Goal: Ask a question: Seek information or help from site administrators or community

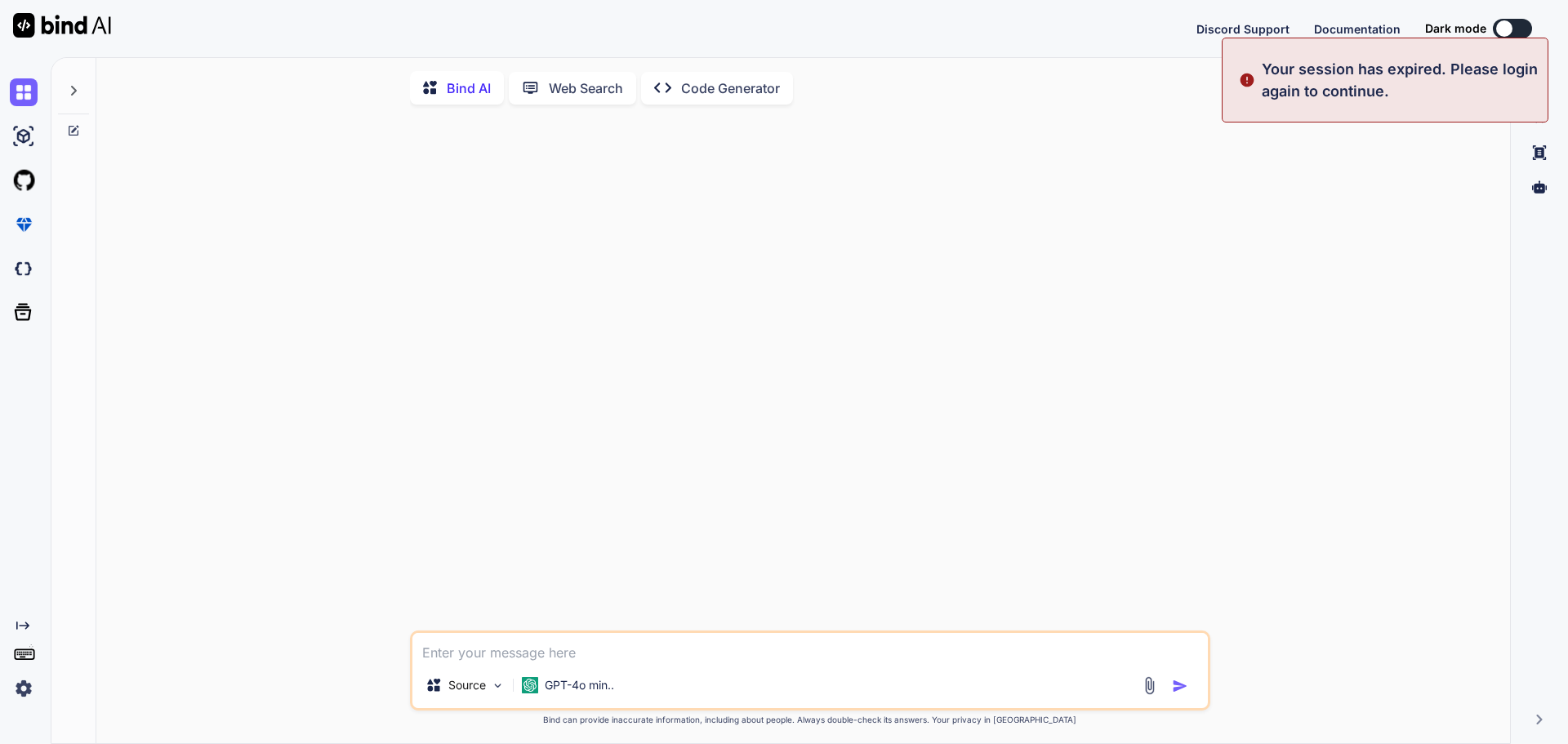
type textarea "x"
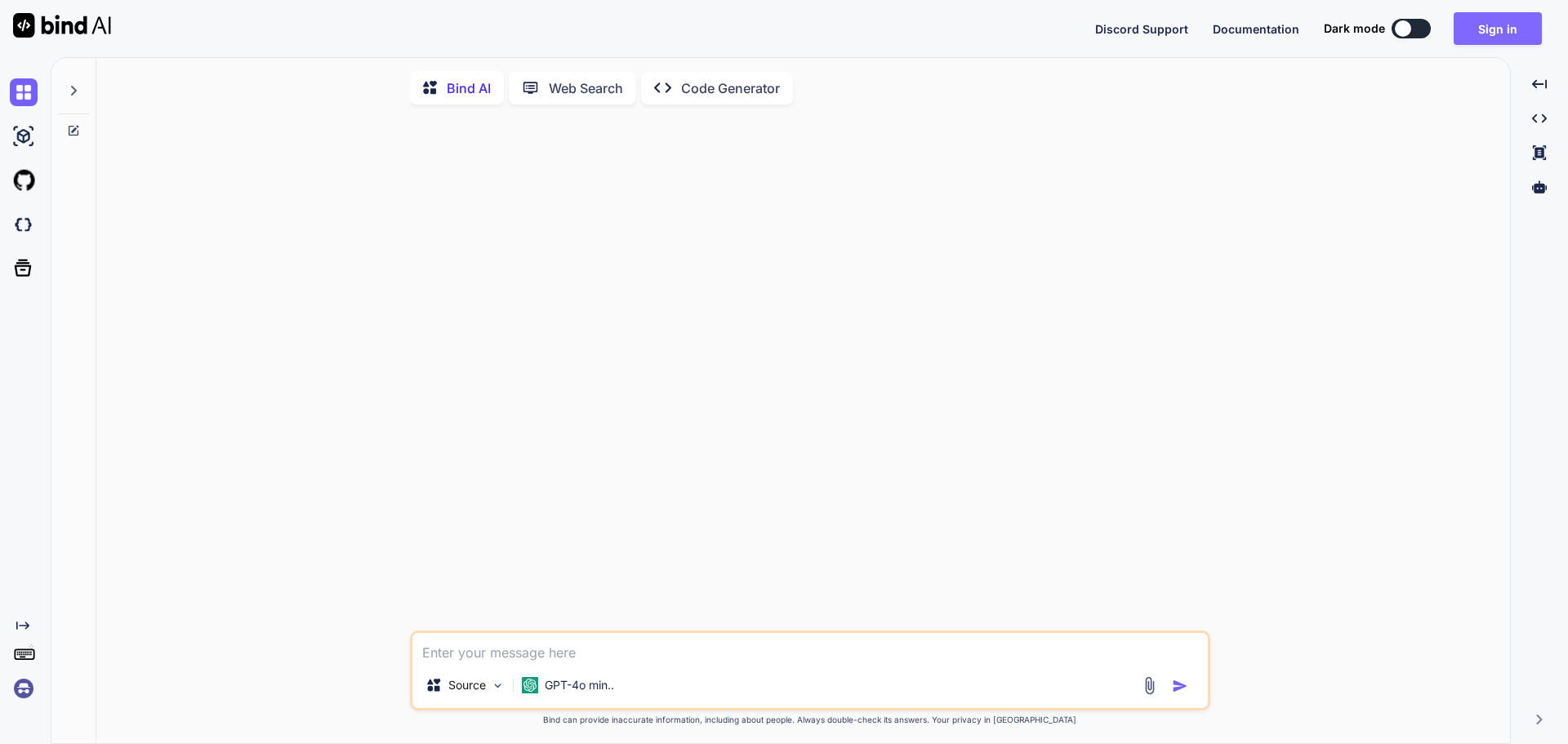
click at [1495, 24] on button "Sign in" at bounding box center [1497, 29] width 88 height 33
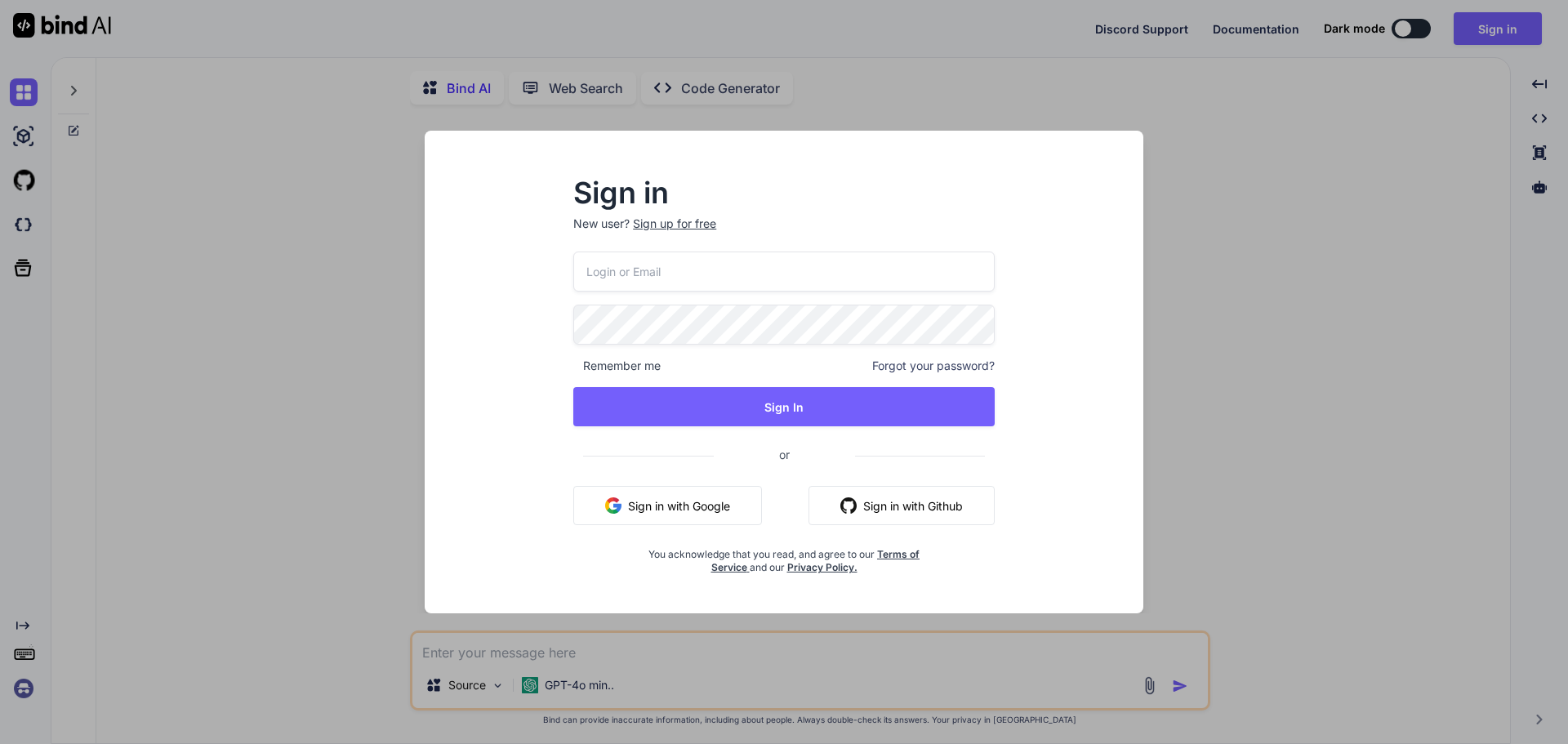
click at [759, 273] on input "email" at bounding box center [784, 272] width 421 height 40
type input "[EMAIL_ADDRESS][DOMAIN_NAME]"
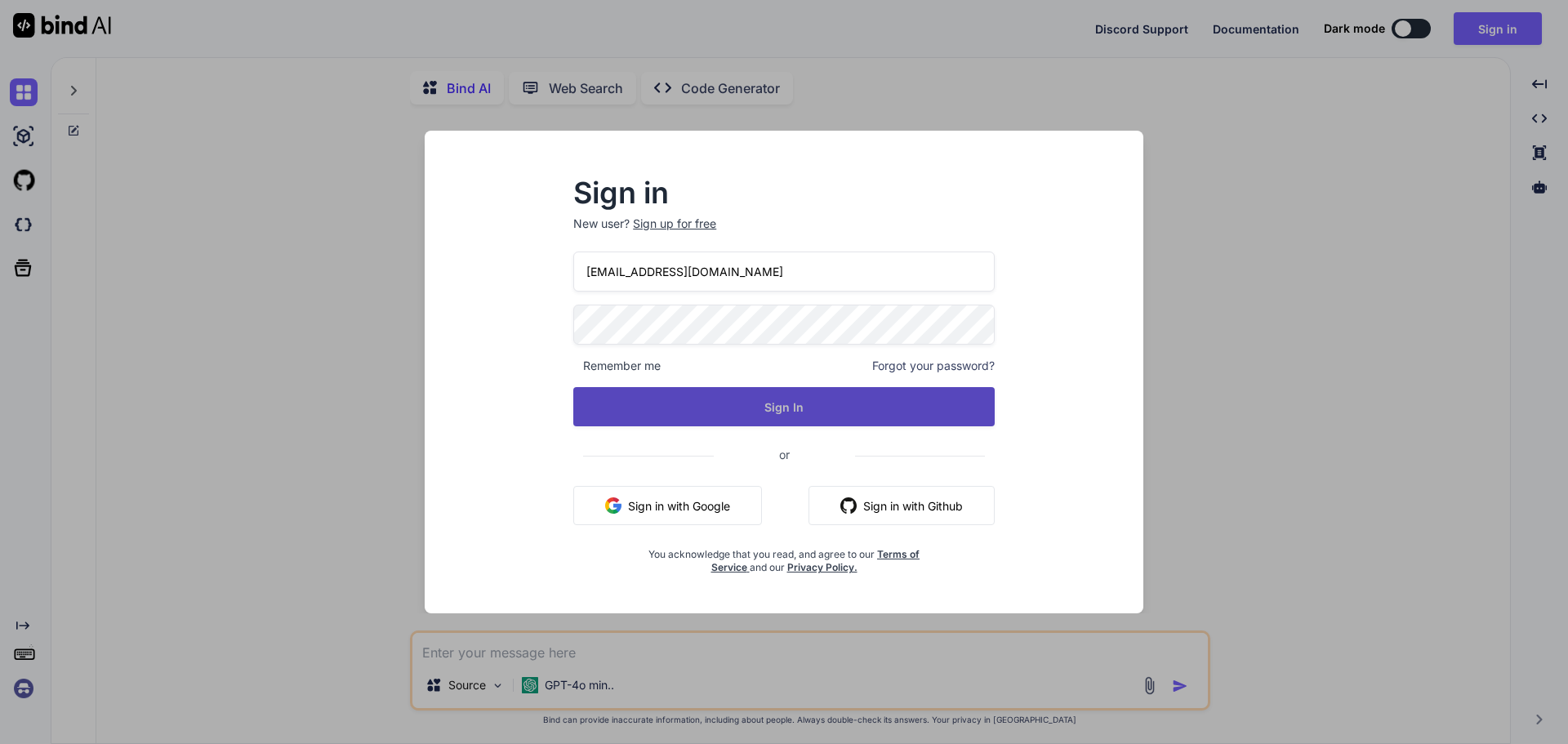
click at [760, 402] on button "Sign In" at bounding box center [784, 406] width 421 height 39
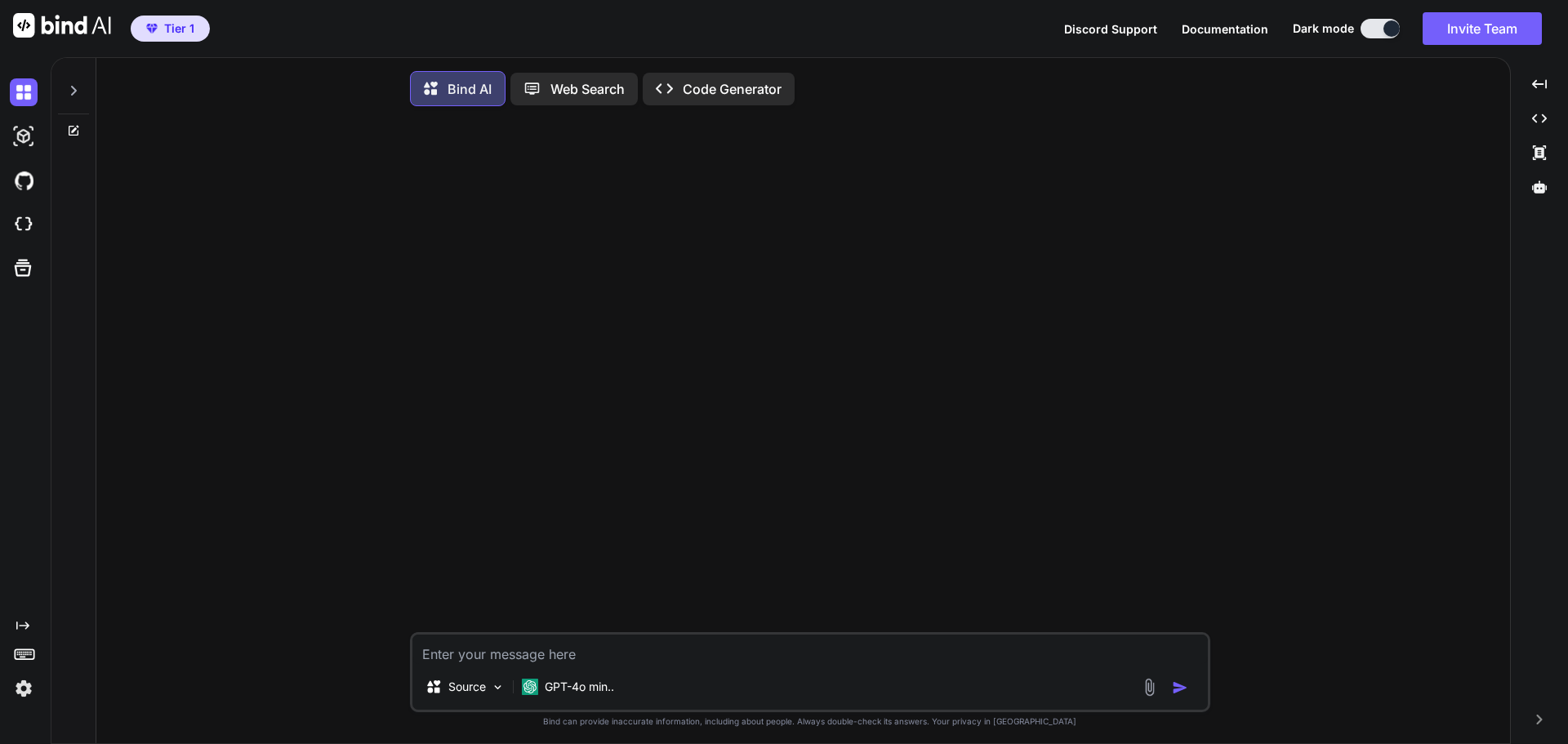
click at [626, 660] on textarea at bounding box center [810, 649] width 796 height 29
click at [702, 656] on textarea "I have a historical census that captures data fro each day a resident is in our…" at bounding box center [810, 649] width 796 height 29
click at [969, 662] on textarea "I have a historical census that captures data for each day a resident is in our…" at bounding box center [810, 649] width 796 height 29
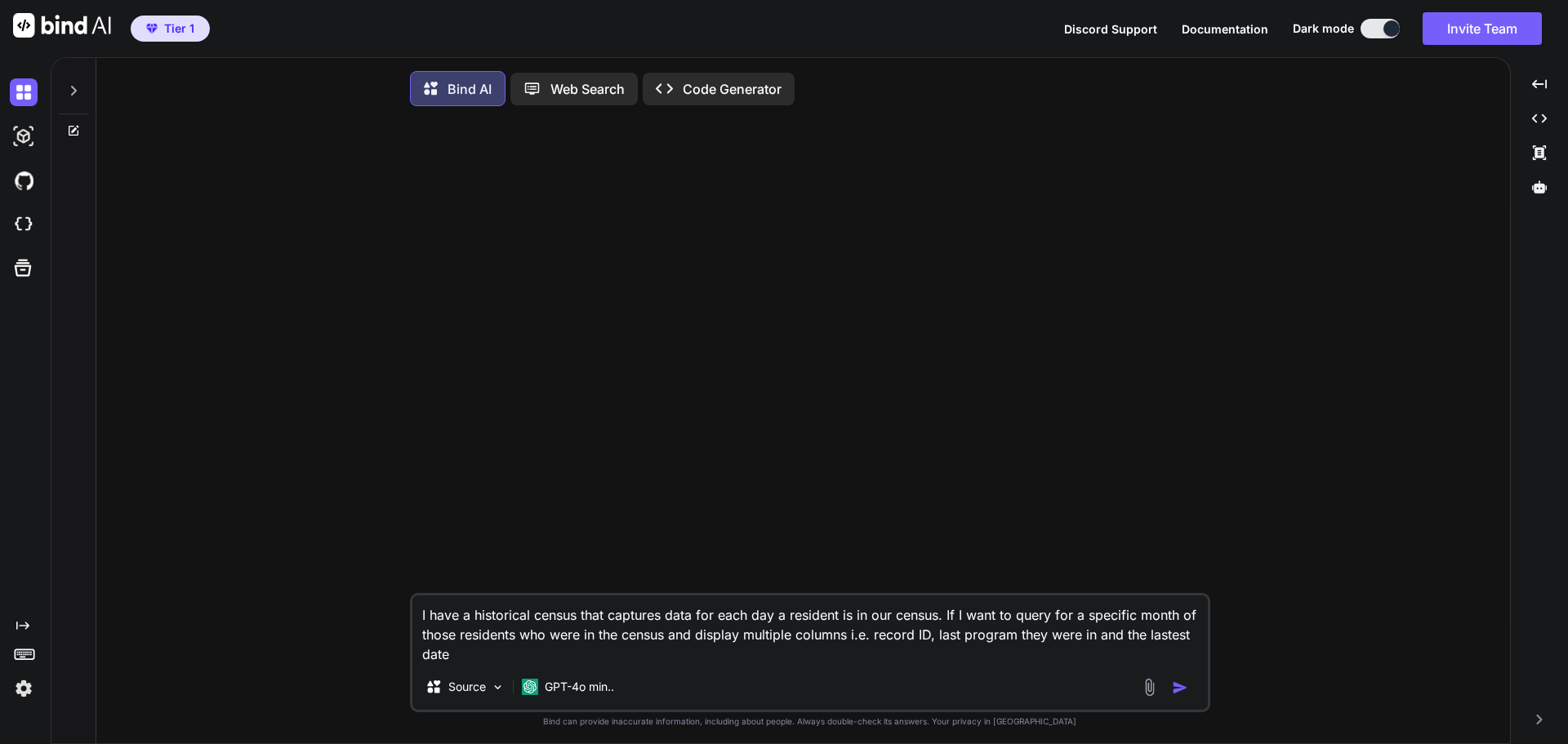
click at [1164, 639] on textarea "I have a historical census that captures data for each day a resident is in our…" at bounding box center [810, 630] width 796 height 69
click at [501, 661] on textarea "I have a historical census that captures data for each day a resident is in our…" at bounding box center [810, 630] width 796 height 69
type textarea "I have a historical census that captures data for each day a resident is in our…"
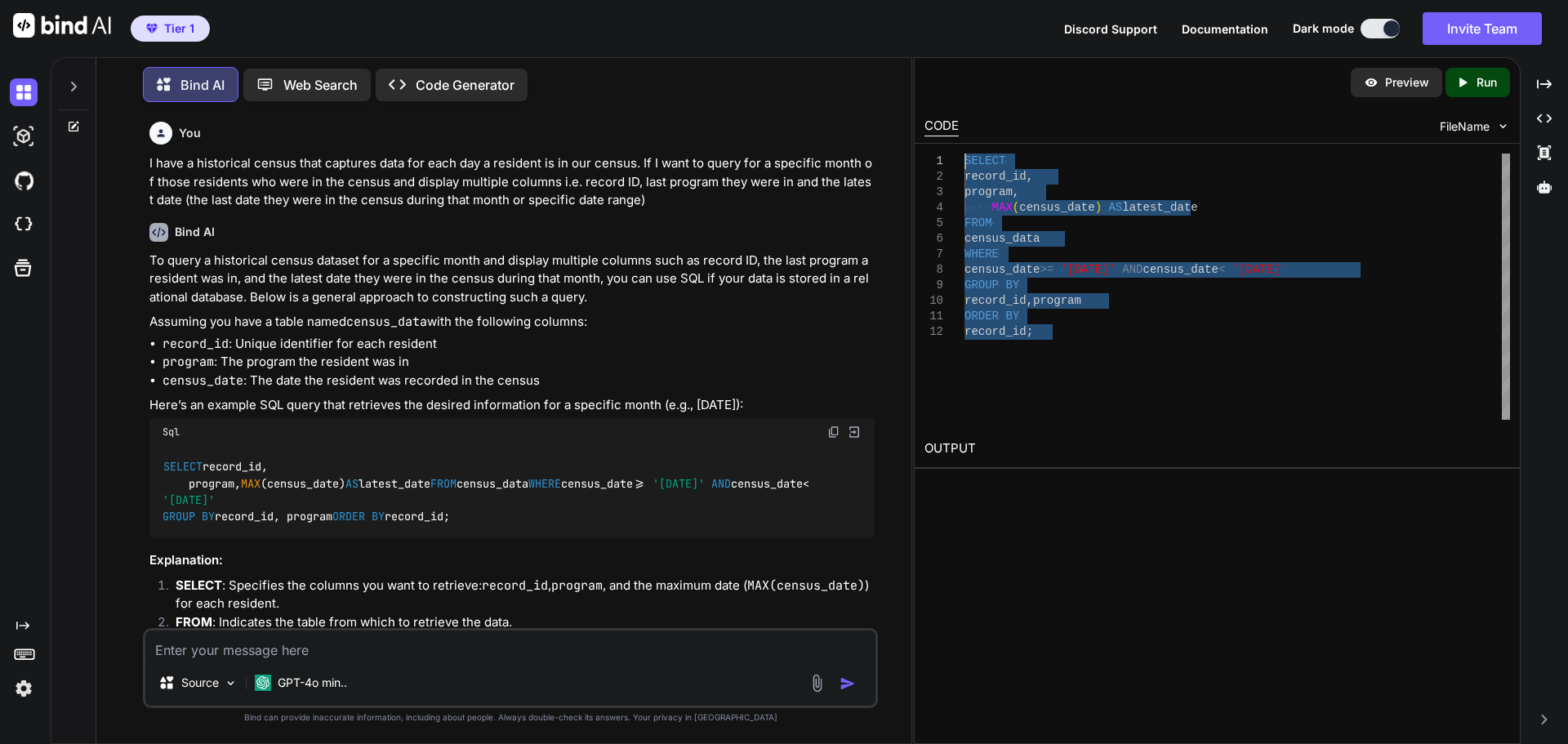
drag, startPoint x: 1080, startPoint y: 328, endPoint x: 963, endPoint y: 159, distance: 205.5
click at [964, 159] on div "SELECT record_id , program , MAX ( census_date ) AS latest_date FROM census_dat…" at bounding box center [1237, 286] width 546 height 266
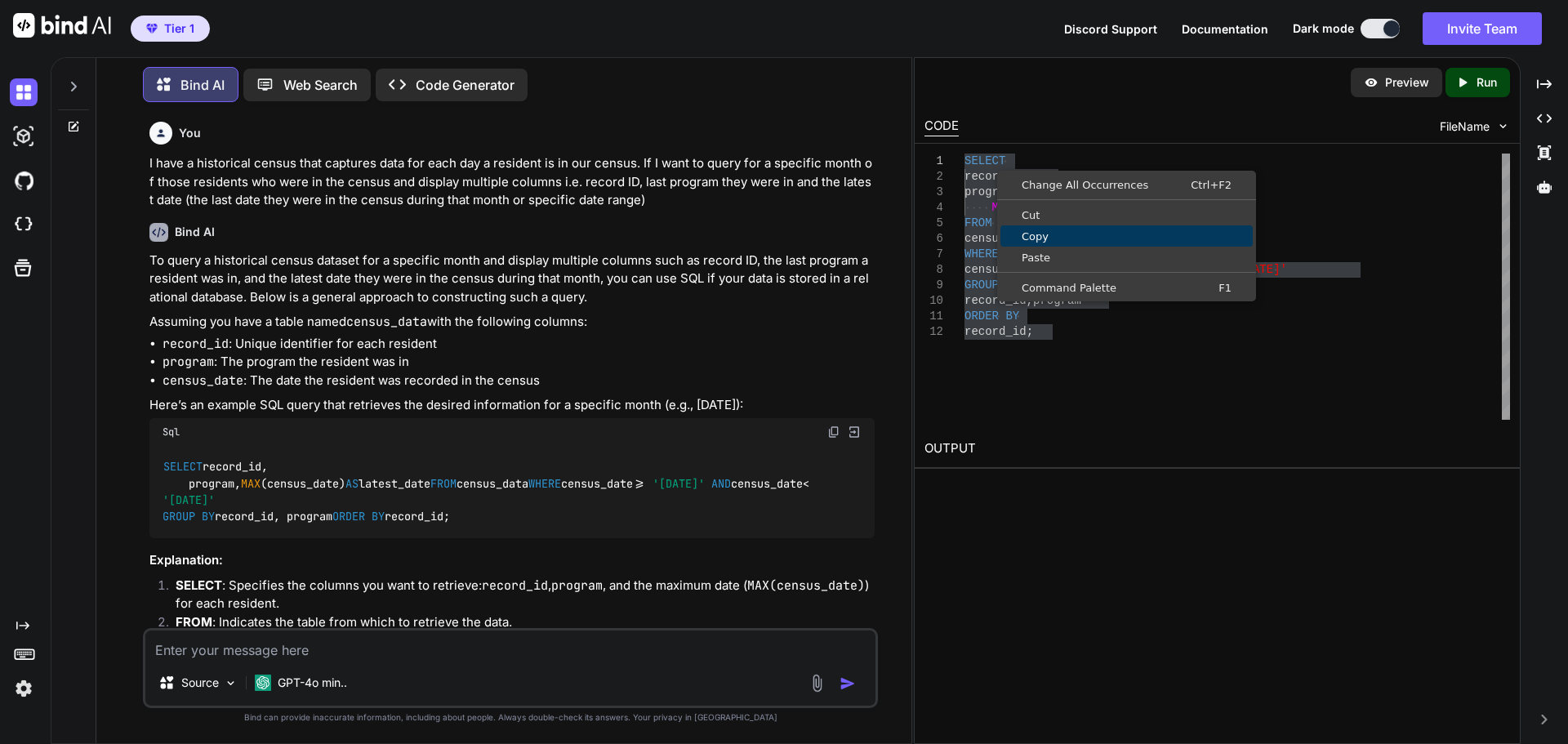
click at [1044, 236] on span "Copy" at bounding box center [1127, 237] width 252 height 11
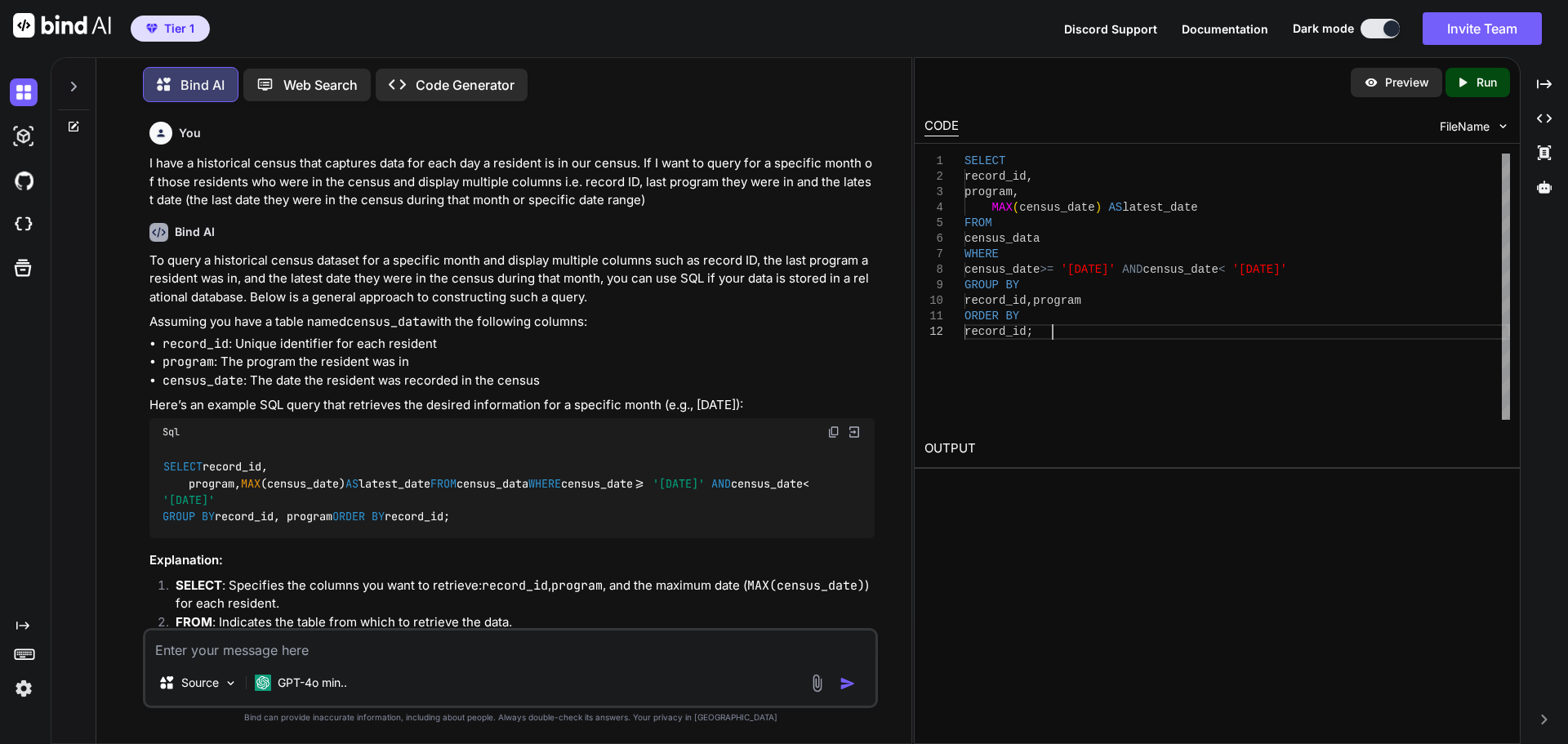
click at [1093, 343] on div "SELECT record_id , program , MAX ( census_date ) AS latest_date FROM census_dat…" at bounding box center [1237, 286] width 546 height 266
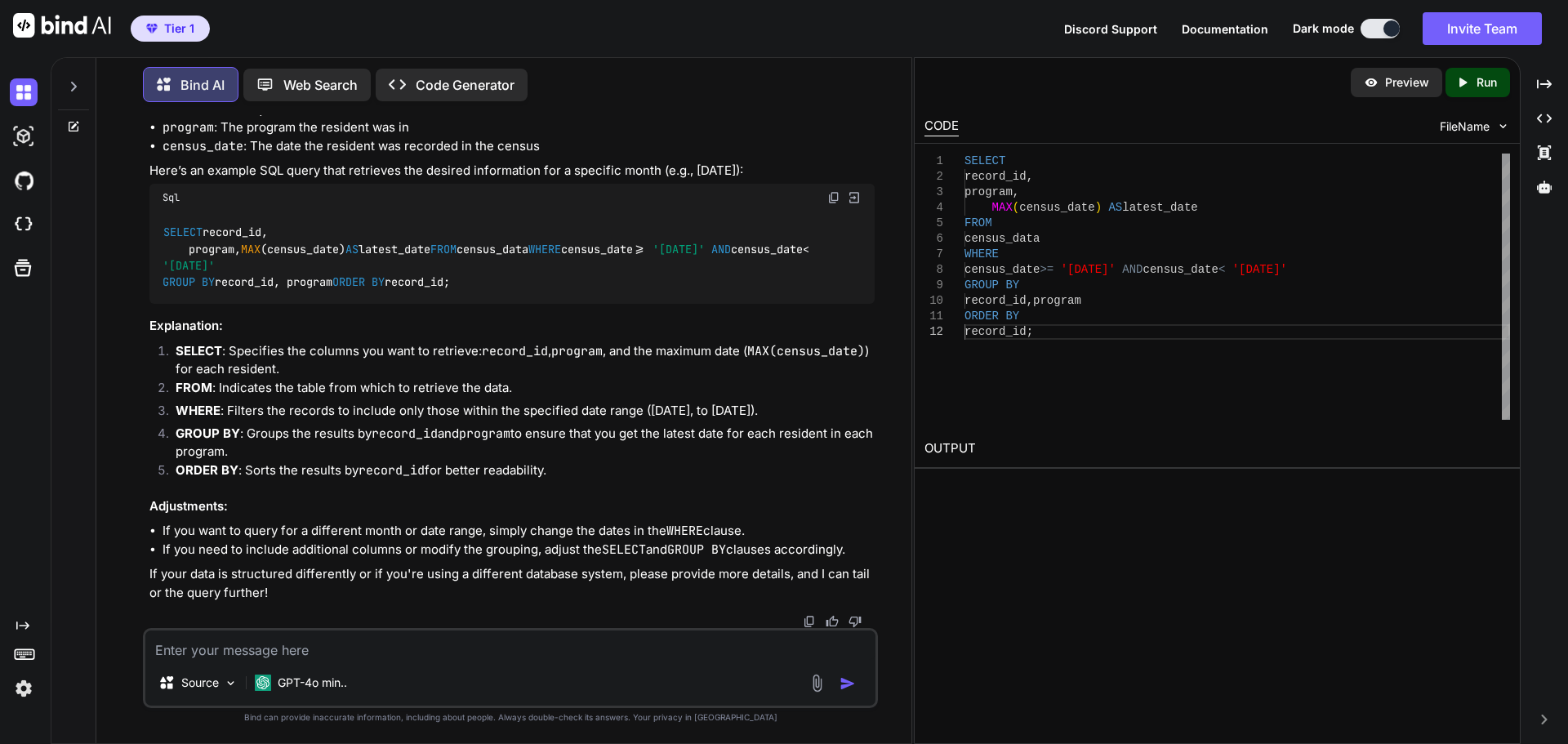
scroll to position [367, 0]
click at [377, 651] on textarea at bounding box center [510, 645] width 731 height 29
click at [297, 649] on textarea "But I want" at bounding box center [510, 645] width 731 height 29
type textarea "But I want I want only one record Id per resident instance"
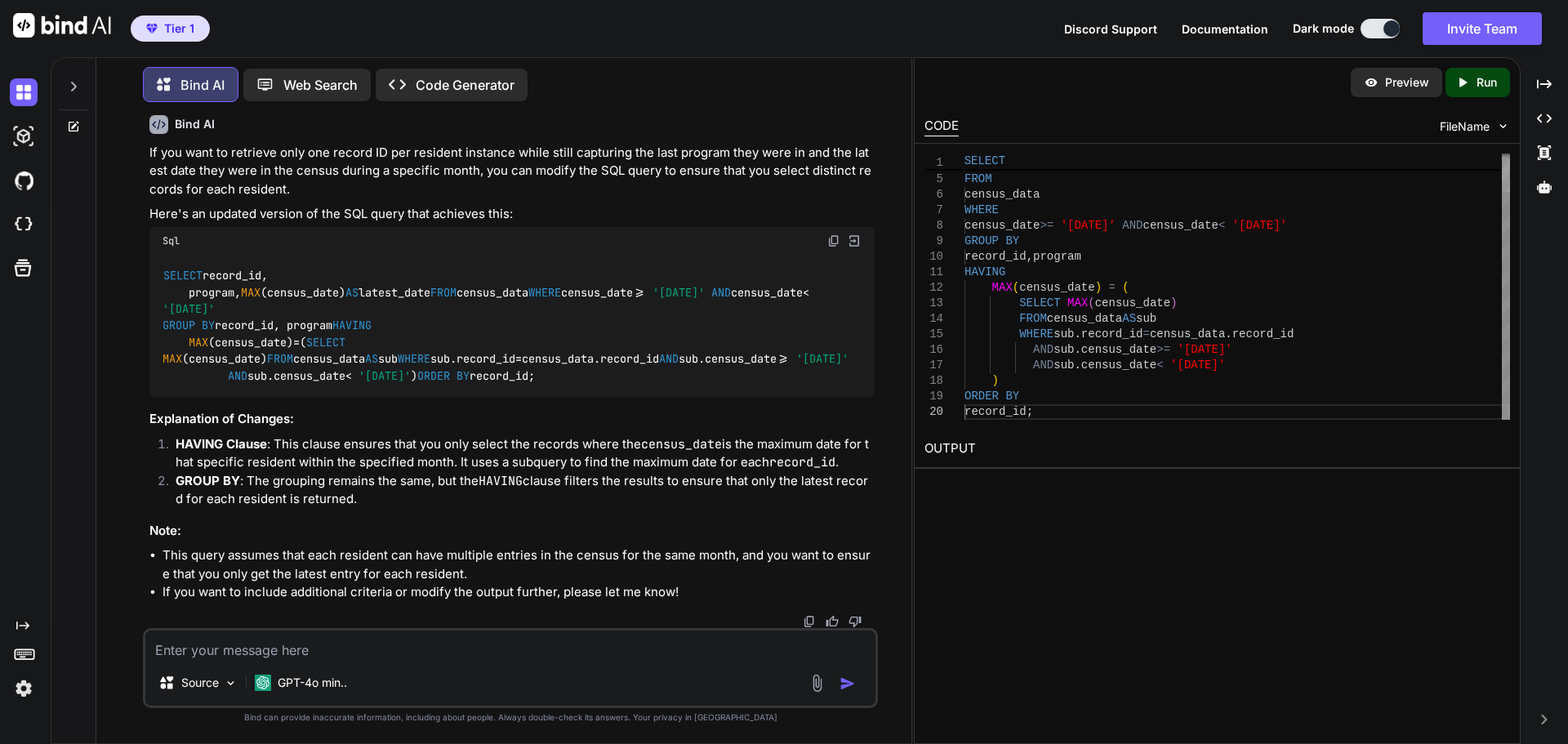
scroll to position [1, 0]
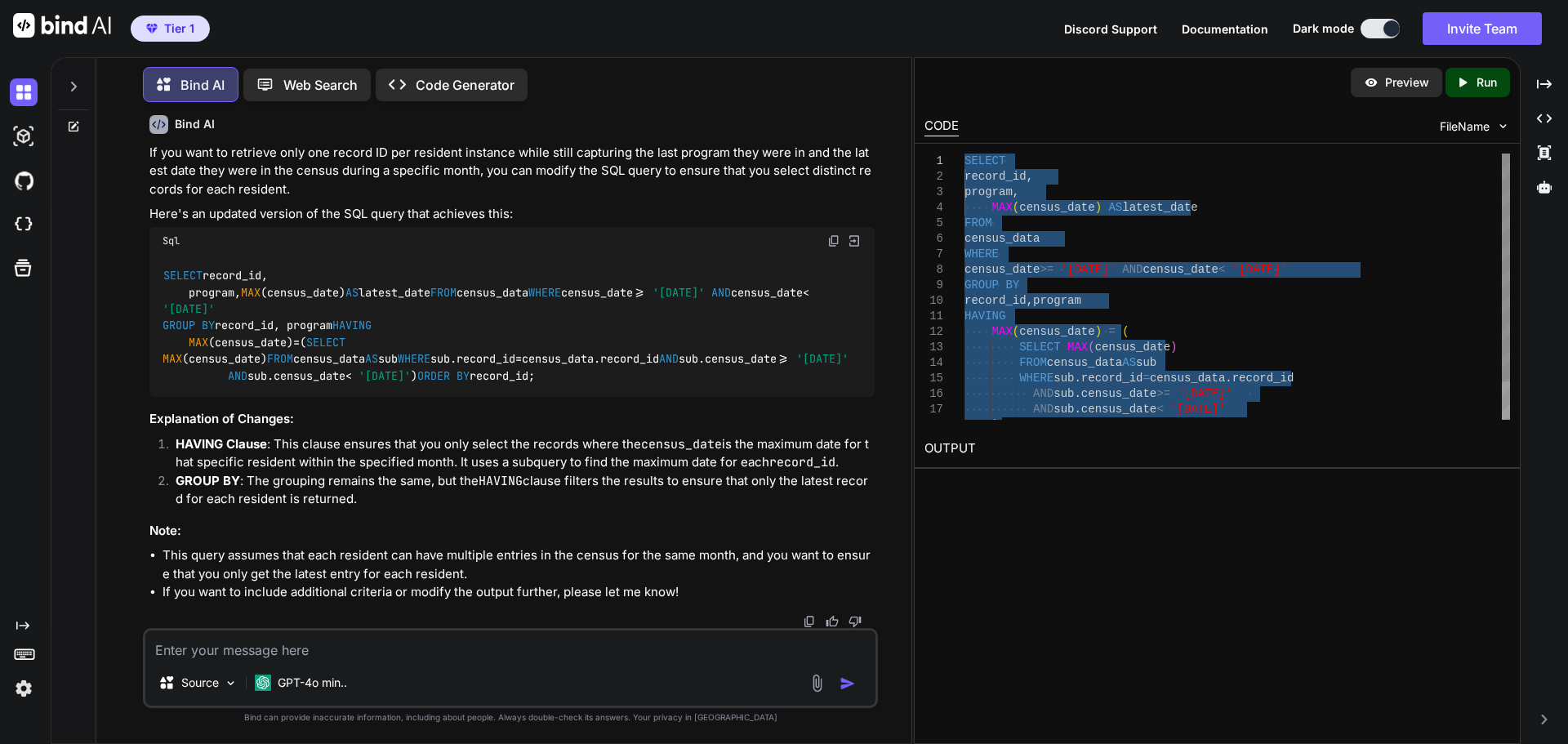
drag, startPoint x: 1075, startPoint y: 409, endPoint x: 959, endPoint y: 160, distance: 274.7
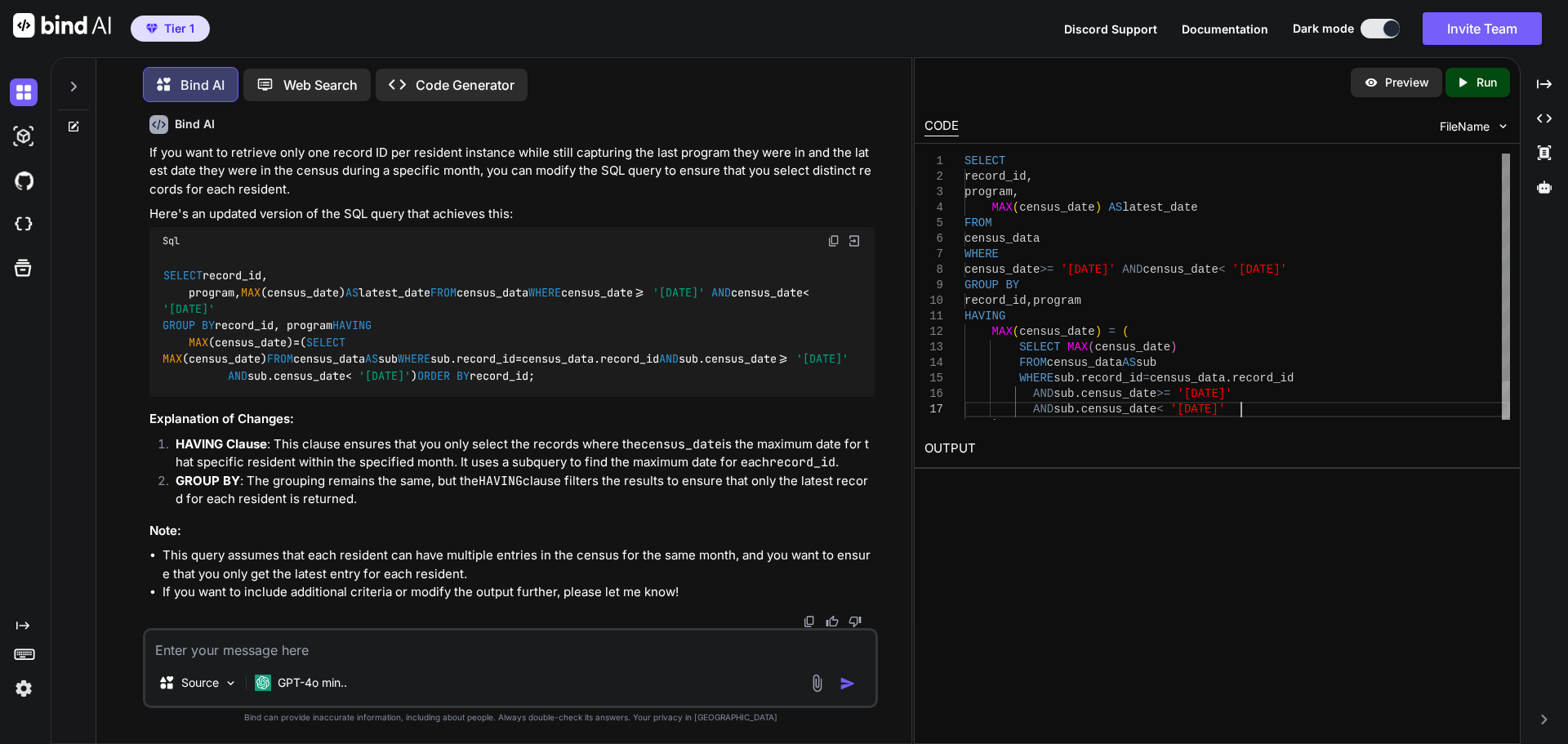
click at [1327, 408] on div "program , MAX ( census_date ) AS latest_date FROM census_data WHERE census_date…" at bounding box center [1237, 308] width 546 height 310
type textarea "HAVING MAX(census_date) = ( SELECT MAX(census_date) FROM census_data AS sub WHE…"
